Goal: Find specific page/section: Find specific page/section

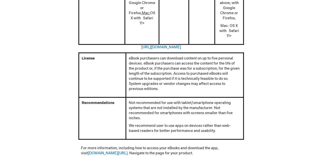
scroll to position [285, 0]
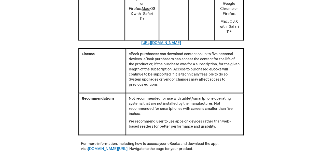
click at [142, 41] on link "[URL][DOMAIN_NAME]" at bounding box center [161, 43] width 40 height 4
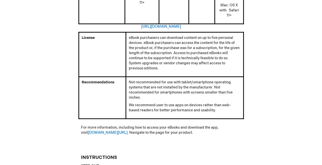
scroll to position [291, 0]
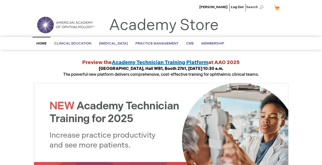
click at [62, 74] on div "Academy Store | American Academy of Ophthalmology Preview the Academy Technicia…" at bounding box center [161, 137] width 254 height 156
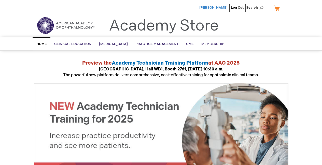
click at [216, 6] on span "[PERSON_NAME]" at bounding box center [213, 8] width 28 height 4
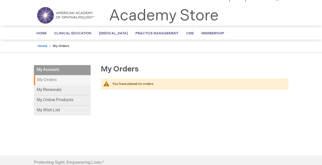
click at [151, 58] on div "[PERSON_NAME] Log Out Search My Cart CLOSE RECENTLY ADDED ITEM(S) Close There a…" at bounding box center [161, 113] width 322 height 246
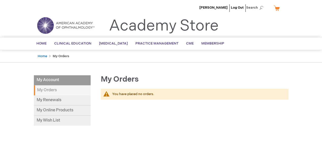
click at [42, 90] on strong "My Orders" at bounding box center [62, 90] width 57 height 10
click at [41, 109] on link "My Online Products" at bounding box center [62, 111] width 57 height 10
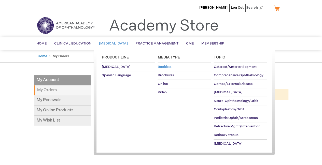
click at [163, 67] on span "Booklets" at bounding box center [164, 67] width 14 height 4
